Goal: Obtain resource: Download file/media

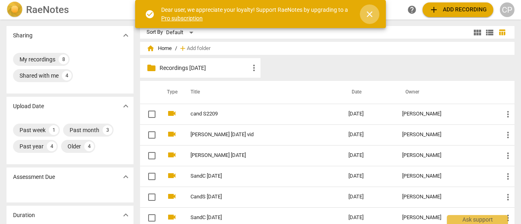
click at [368, 15] on span "close" at bounding box center [369, 14] width 10 height 10
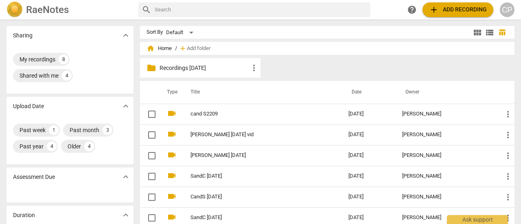
click at [151, 48] on span "home" at bounding box center [150, 48] width 8 height 8
click at [36, 56] on div "My recordings" at bounding box center [38, 59] width 36 height 8
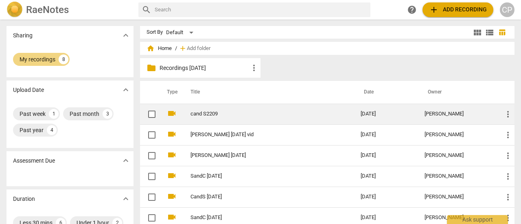
click at [198, 113] on link "cand S2209" at bounding box center [260, 114] width 141 height 6
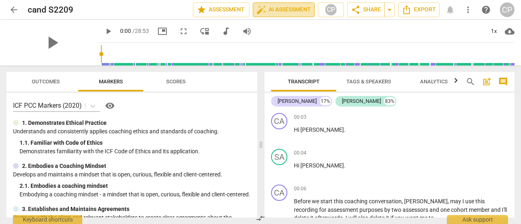
click at [285, 11] on span "auto_fix_high AI Assessment" at bounding box center [283, 10] width 54 height 10
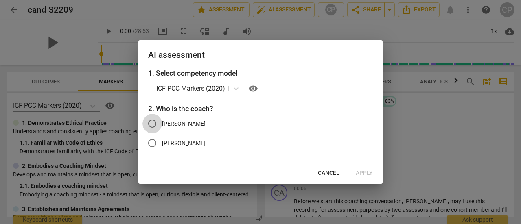
click at [150, 123] on input "[PERSON_NAME]" at bounding box center [152, 124] width 20 height 20
radio input "true"
click at [364, 171] on span "Apply" at bounding box center [363, 173] width 17 height 8
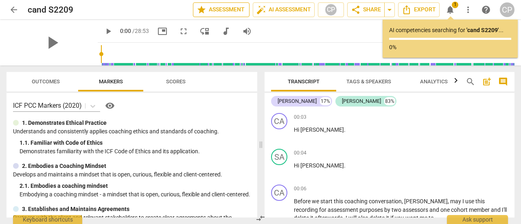
click at [220, 9] on span "star Assessment" at bounding box center [220, 10] width 49 height 10
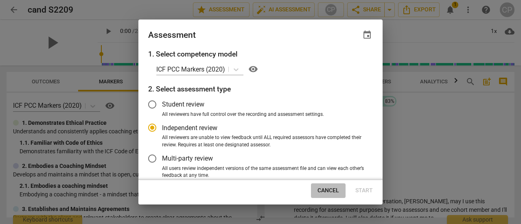
click at [325, 191] on span "Cancel" at bounding box center [328, 191] width 22 height 8
radio input "false"
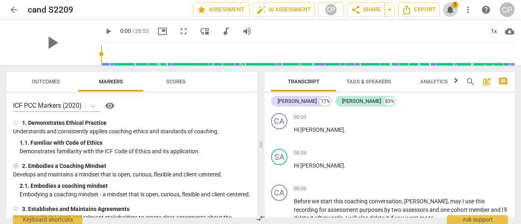
click at [450, 13] on span "notifications" at bounding box center [450, 10] width 10 height 10
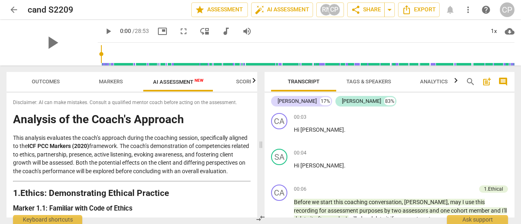
click at [447, 12] on div "arrow_back cand S2209 edit star Assessment auto_fix_high AI Assessment RN CP sh…" at bounding box center [260, 9] width 507 height 15
click at [179, 81] on span "AI Assessment New" at bounding box center [178, 82] width 50 height 6
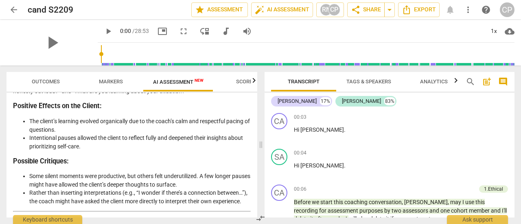
scroll to position [969, 0]
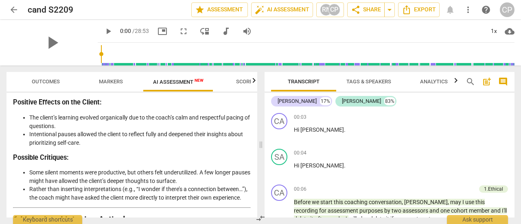
click at [255, 164] on div "Disclaimer: AI can make mistakes. Consult a qualified mentor coach before actin…" at bounding box center [132, 155] width 250 height 125
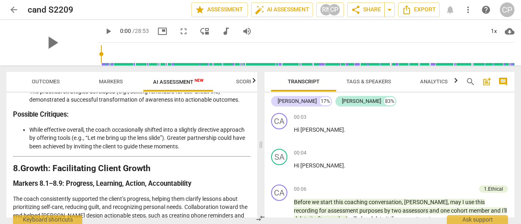
scroll to position [1387, 0]
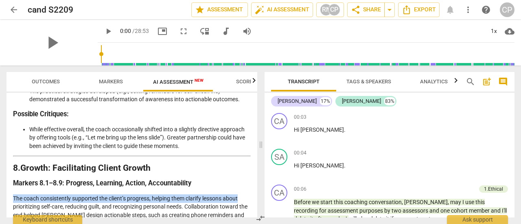
drag, startPoint x: 254, startPoint y: 191, endPoint x: 256, endPoint y: 200, distance: 9.2
click at [256, 200] on div "Disclaimer: AI can make mistakes. Consult a qualified mentor coach before actin…" at bounding box center [132, 155] width 250 height 125
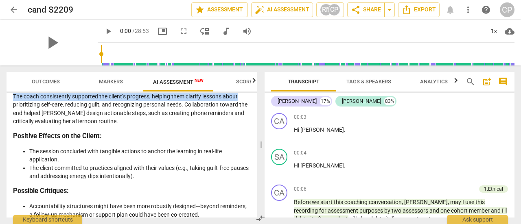
scroll to position [1493, 0]
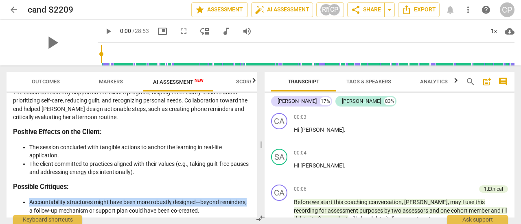
click at [257, 200] on div "Outcomes Markers AI Assessment New Scores Disclaimer: AI can make mistakes. Con…" at bounding box center [130, 144] width 260 height 159
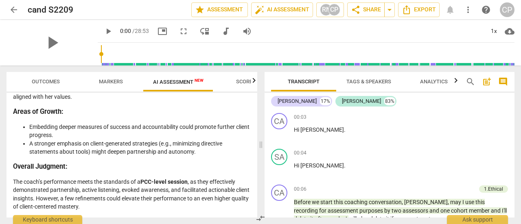
scroll to position [1690, 0]
click at [255, 220] on span "compare_arrows" at bounding box center [260, 218] width 10 height 10
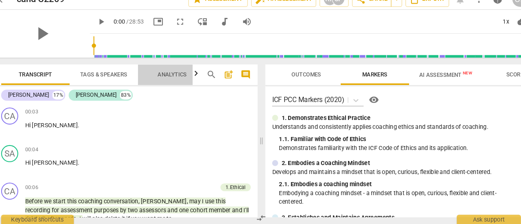
click at [175, 81] on span "Analytics" at bounding box center [176, 81] width 28 height 6
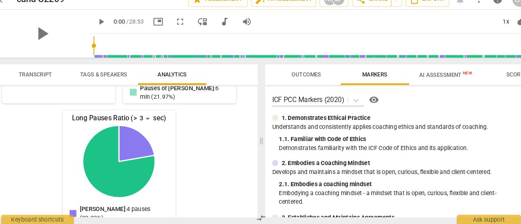
scroll to position [0, 0]
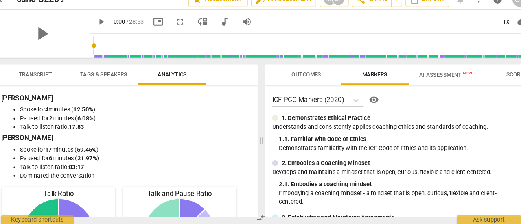
click at [178, 83] on span "Analytics" at bounding box center [176, 81] width 28 height 6
click at [285, 14] on span "auto_fix_high AI Assessment" at bounding box center [282, 10] width 54 height 10
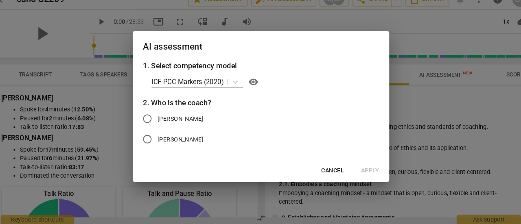
click at [415, 121] on div at bounding box center [260, 112] width 521 height 224
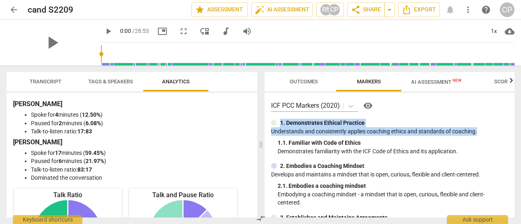
drag, startPoint x: 514, startPoint y: 98, endPoint x: 519, endPoint y: 135, distance: 37.0
click at [519, 135] on div "Outcomes Markers AI Assessment New Scores ICF PCC Markers (2020) visibility 1. …" at bounding box center [390, 144] width 259 height 159
click at [326, 7] on div "RN" at bounding box center [326, 10] width 12 height 12
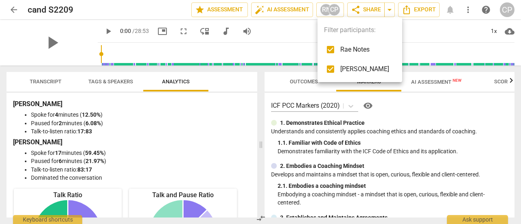
click at [284, 8] on div at bounding box center [260, 112] width 521 height 224
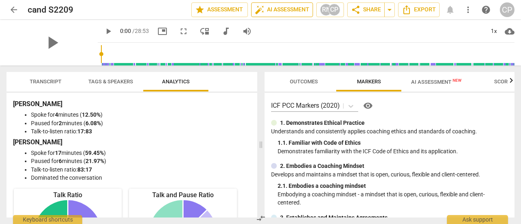
click at [284, 8] on span "auto_fix_high AI Assessment" at bounding box center [282, 10] width 54 height 10
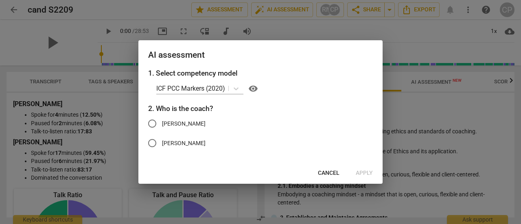
click at [323, 173] on span "Cancel" at bounding box center [329, 173] width 22 height 8
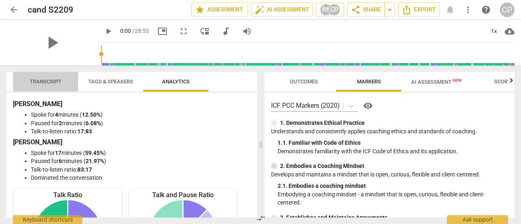
click at [50, 83] on span "Transcript" at bounding box center [46, 81] width 32 height 6
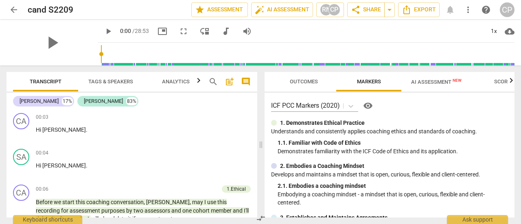
click at [231, 82] on span "post_add" at bounding box center [229, 82] width 10 height 10
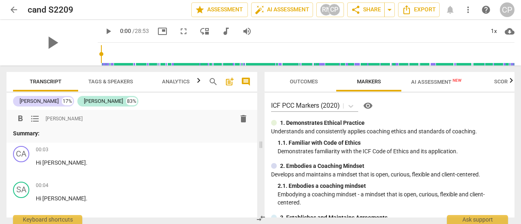
click at [240, 80] on span "comment" at bounding box center [245, 82] width 13 height 10
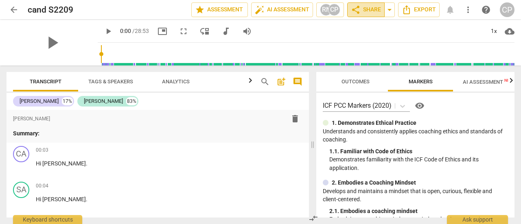
click at [372, 9] on span "share Share" at bounding box center [366, 10] width 30 height 10
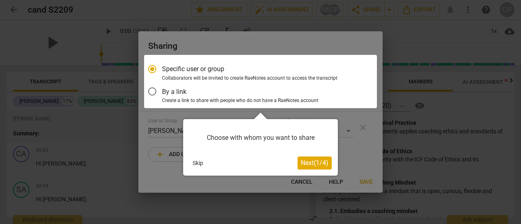
click at [196, 162] on button "Skip" at bounding box center [197, 163] width 17 height 12
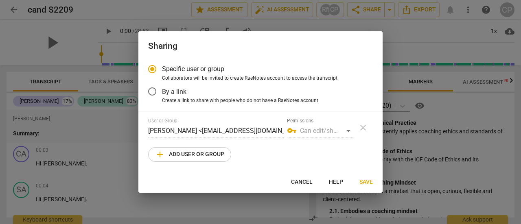
click at [304, 179] on span "Cancel" at bounding box center [302, 182] width 22 height 8
radio input "false"
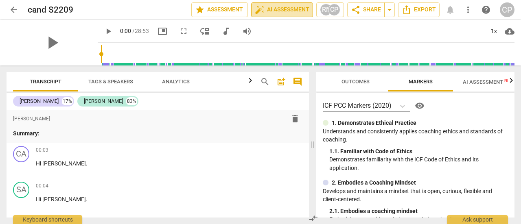
click at [288, 11] on span "auto_fix_high AI Assessment" at bounding box center [282, 10] width 54 height 10
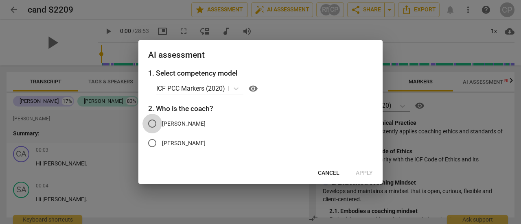
click at [154, 124] on input "[PERSON_NAME]" at bounding box center [152, 124] width 20 height 20
radio input "true"
click at [363, 173] on span "Apply" at bounding box center [363, 173] width 17 height 8
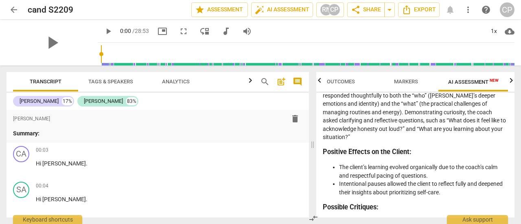
scroll to position [1077, 0]
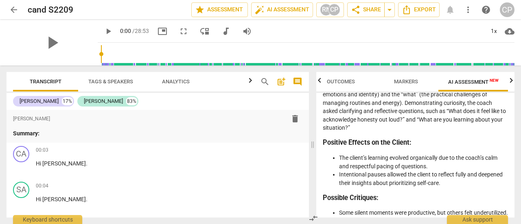
click at [514, 159] on div "Disclaimer: AI can make mistakes. Consult a qualified mentor coach before actin…" at bounding box center [415, 155] width 198 height 125
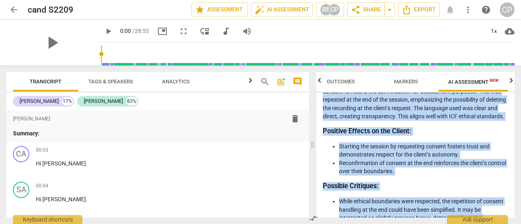
scroll to position [0, 0]
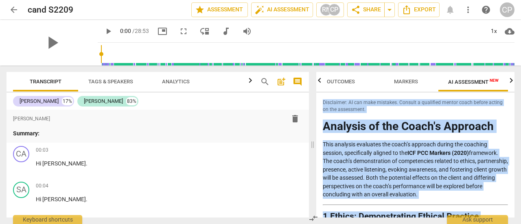
drag, startPoint x: 386, startPoint y: 209, endPoint x: 359, endPoint y: 83, distance: 129.0
click at [359, 83] on div "Outcomes Markers AI Assessment New Scores Disclaimer: AI can make mistakes. Con…" at bounding box center [415, 145] width 198 height 146
click at [427, 9] on span "Export" at bounding box center [418, 10] width 34 height 10
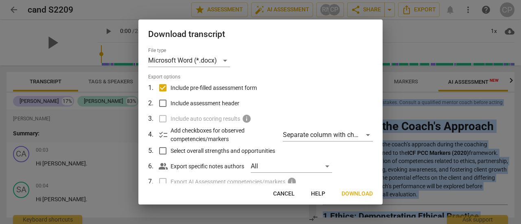
click at [347, 197] on span "Download" at bounding box center [356, 194] width 31 height 8
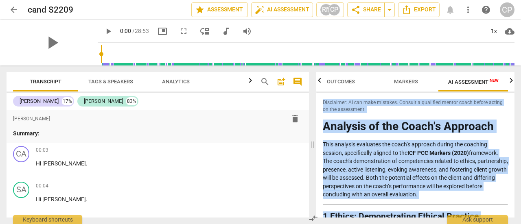
copy div "Loremipsum: DO sit amet consecte. Adipisc e seddoeius tempor incid utlabo etdol…"
